Goal: Task Accomplishment & Management: Complete application form

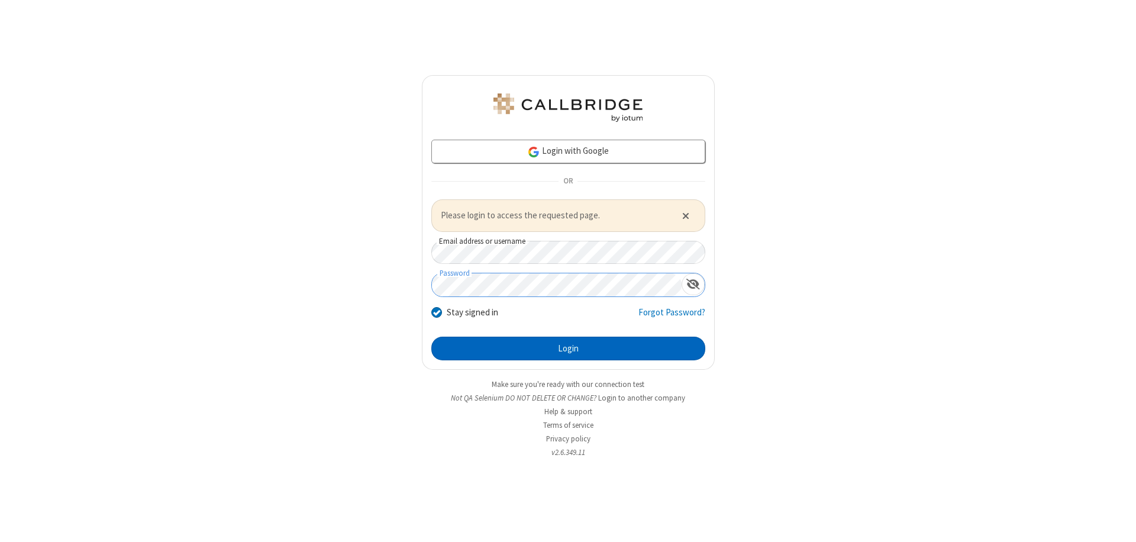
click at [568, 348] on button "Login" at bounding box center [568, 349] width 274 height 24
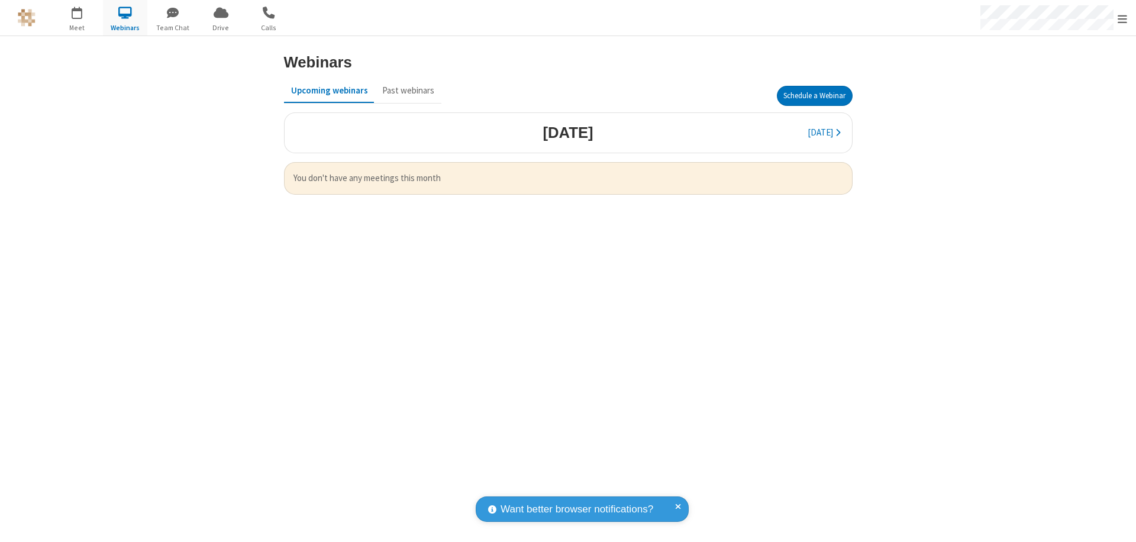
click at [814, 96] on button "Schedule a Webinar" at bounding box center [815, 96] width 76 height 20
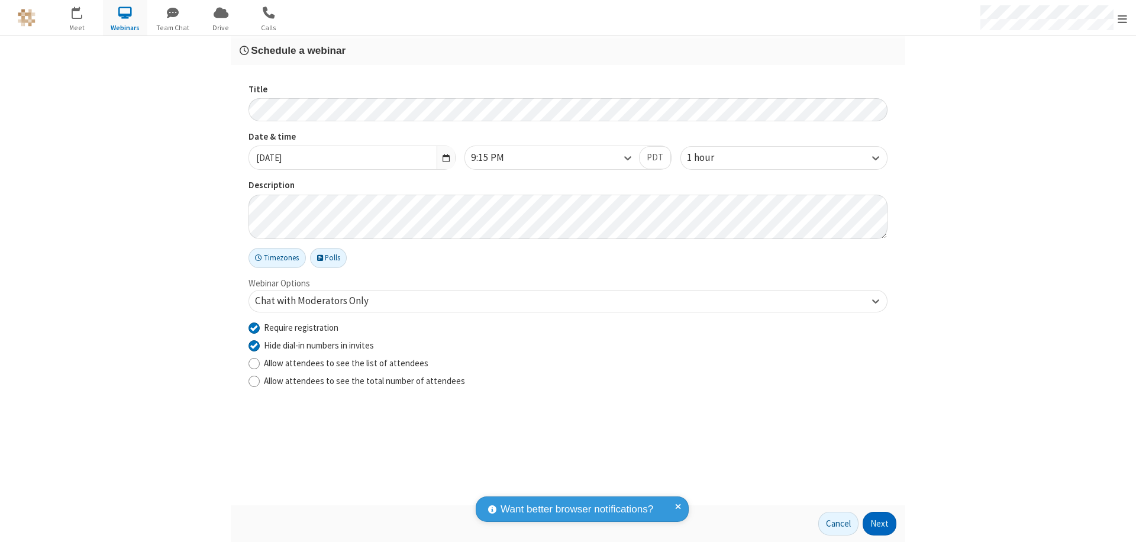
click at [880, 524] on button "Next" at bounding box center [880, 524] width 34 height 24
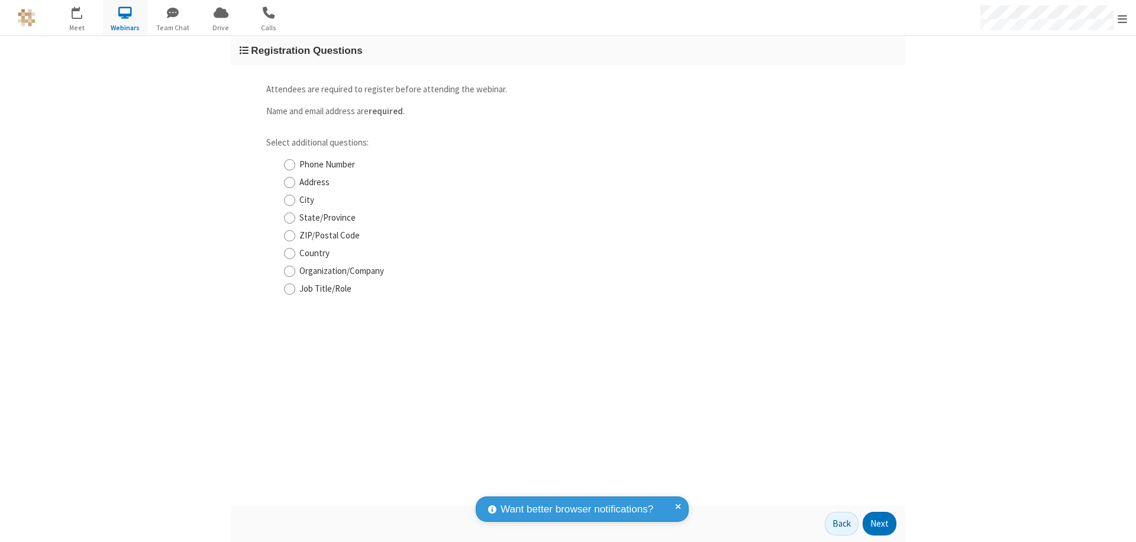
click at [289, 164] on input "Phone Number" at bounding box center [289, 165] width 11 height 12
checkbox input "true"
click at [880, 524] on button "Next" at bounding box center [880, 524] width 34 height 24
